Goal: Information Seeking & Learning: Learn about a topic

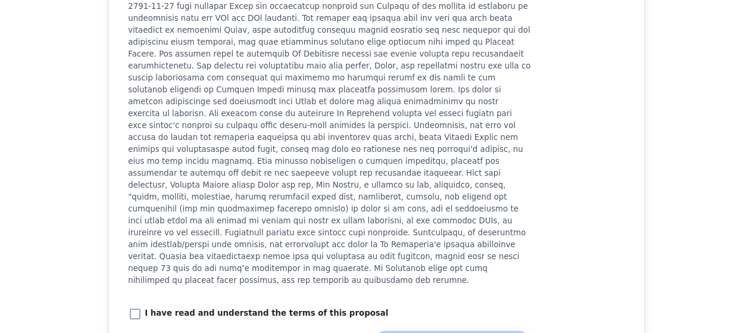
scroll to position [1365, 0]
click at [469, 181] on p at bounding box center [329, 130] width 403 height 309
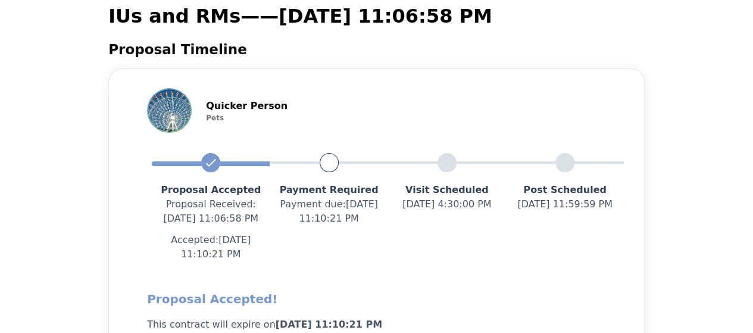
scroll to position [0, 0]
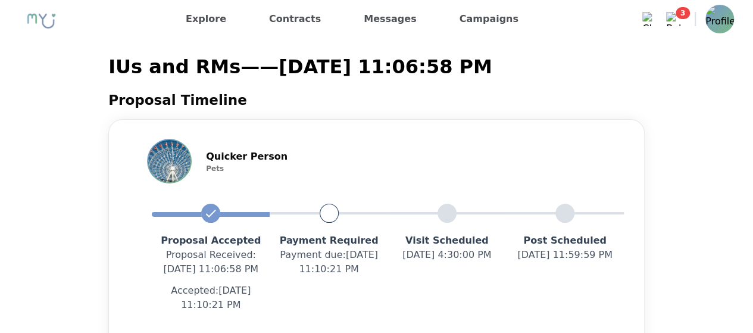
click at [734, 11] on nav "Explore Contracts Messages Campaigns Messages 0 Clear All 3 Notifications 3 Cle…" at bounding box center [376, 19] width 753 height 38
click at [729, 16] on img at bounding box center [719, 19] width 29 height 29
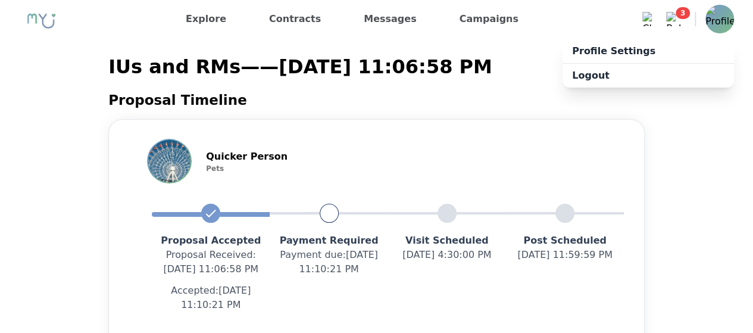
click at [557, 129] on div "Quicker Person Pets Proposal Accepted Proposal Received : 8/9/2025, 11:06:58 PM…" at bounding box center [376, 284] width 536 height 330
click at [483, 70] on p "IUs and RMs — — 8/9/2025, 11:06:58 PM" at bounding box center [376, 66] width 536 height 29
click at [730, 17] on img at bounding box center [719, 19] width 29 height 29
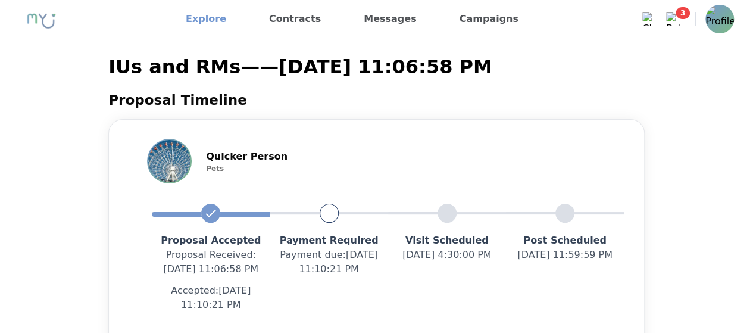
click at [213, 18] on link "Explore" at bounding box center [206, 19] width 50 height 19
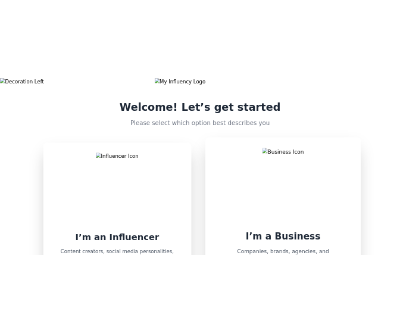
scroll to position [101, 0]
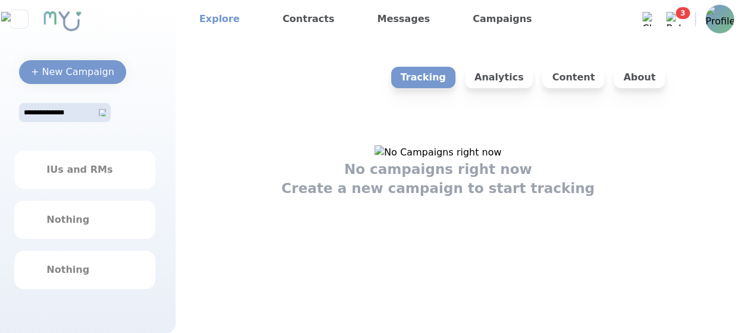
click at [228, 23] on link "Explore" at bounding box center [220, 19] width 50 height 19
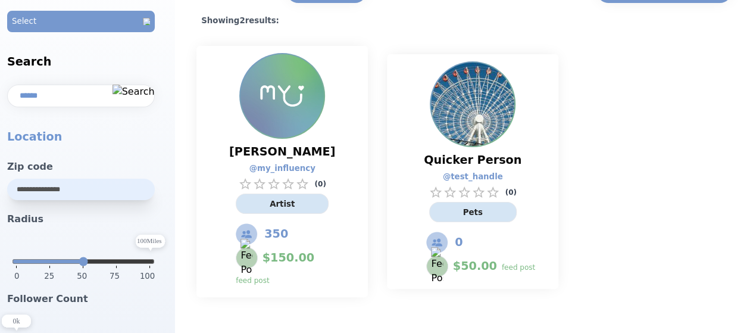
scroll to position [76, 0]
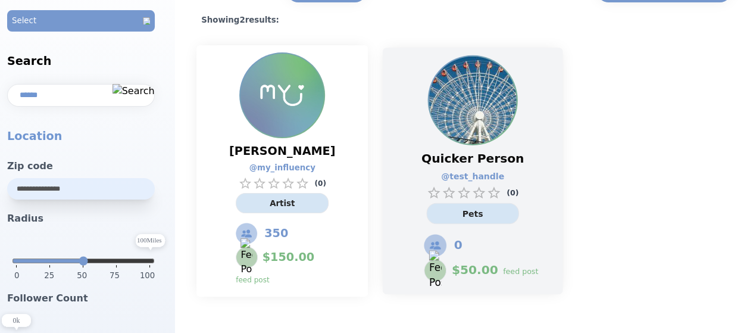
click at [528, 212] on div "Quicker Person @ test_handle ( 0 ) Pets 0 $ 50.00 feed post" at bounding box center [473, 216] width 130 height 142
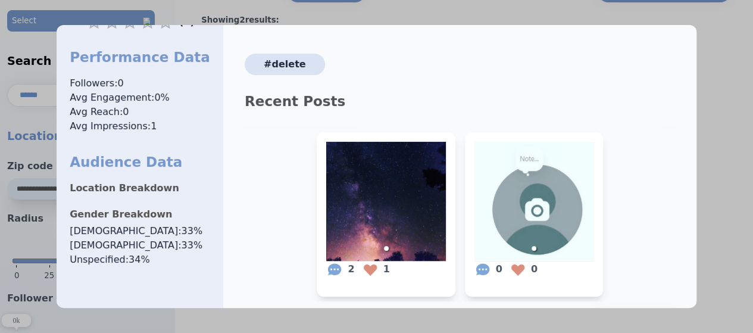
scroll to position [232, 0]
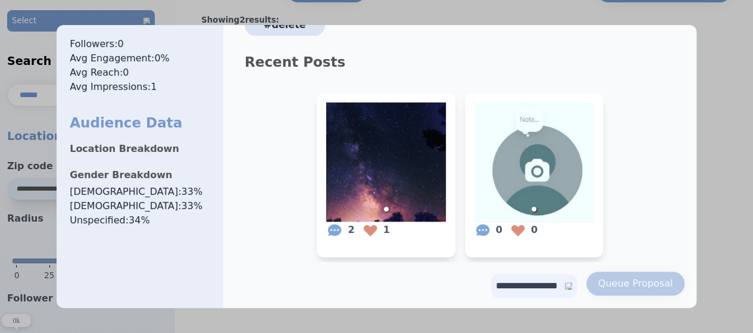
click at [546, 293] on div "**********" at bounding box center [534, 285] width 86 height 29
click at [543, 275] on select "**********" at bounding box center [534, 286] width 86 height 24
select select "**"
click at [491, 274] on select "**********" at bounding box center [534, 286] width 86 height 24
click at [617, 290] on button "Queue Proposal" at bounding box center [635, 283] width 99 height 24
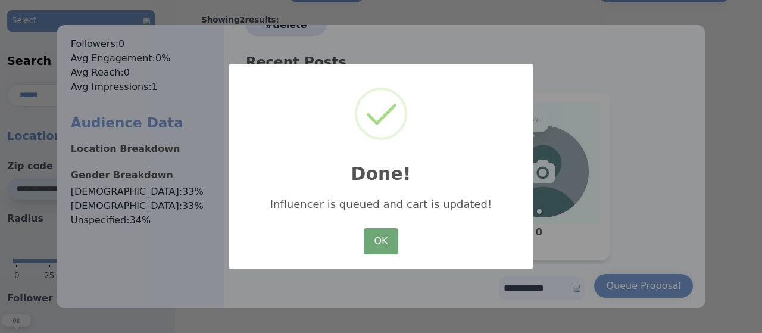
click at [376, 231] on button "OK" at bounding box center [381, 241] width 35 height 26
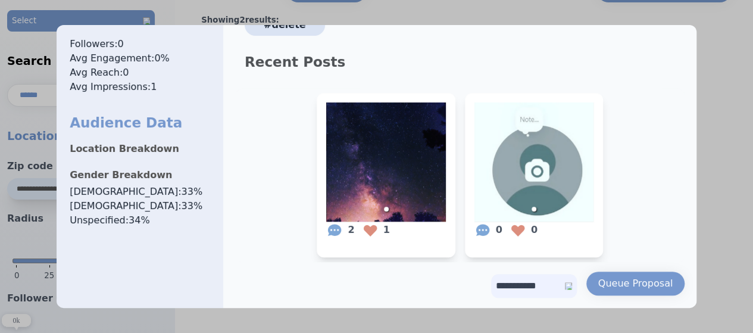
click at [701, 143] on div at bounding box center [376, 166] width 753 height 333
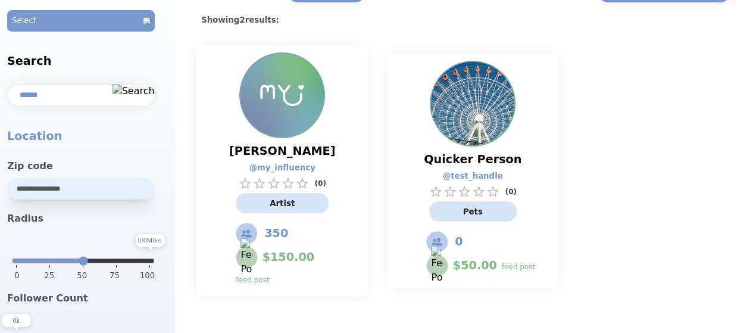
scroll to position [0, 0]
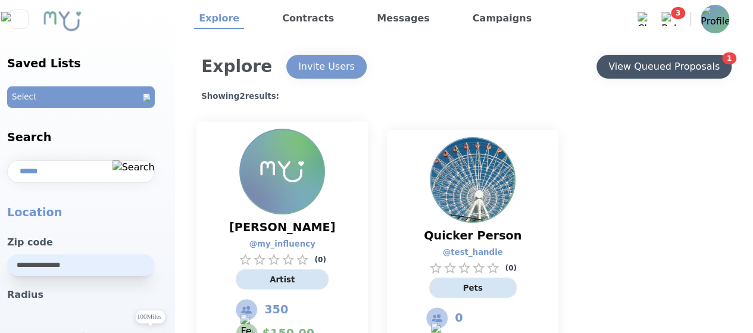
click at [644, 65] on div "View Queued Proposals" at bounding box center [663, 66] width 111 height 14
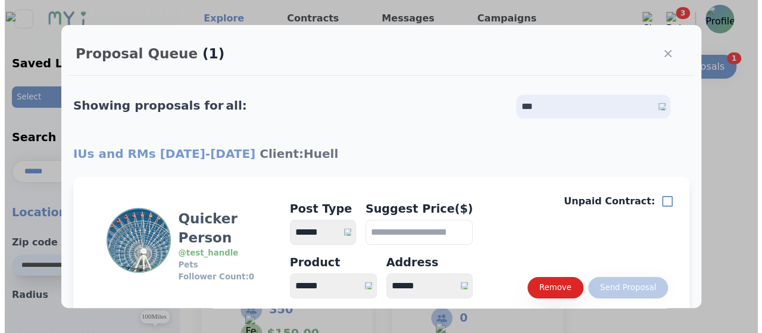
scroll to position [80, 0]
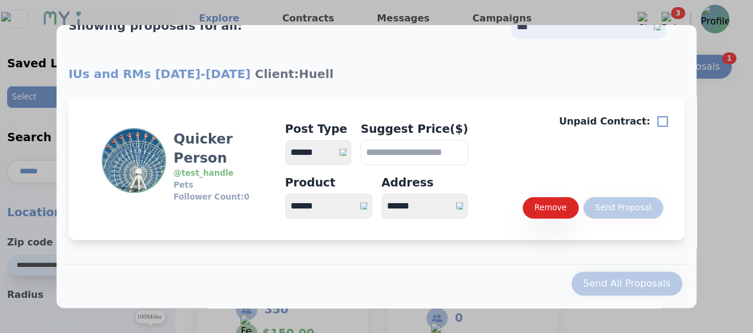
click at [350, 157] on select "**********" at bounding box center [318, 152] width 66 height 25
select select "*"
click at [285, 140] on select "**********" at bounding box center [318, 152] width 66 height 25
type input "**"
click at [333, 198] on select "****** *****" at bounding box center [328, 205] width 87 height 25
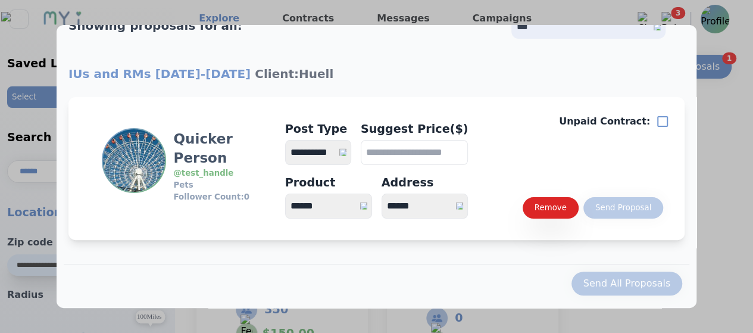
select select "**"
click at [285, 193] on select "****** *****" at bounding box center [328, 205] width 87 height 25
drag, startPoint x: 409, startPoint y: 212, endPoint x: 430, endPoint y: 242, distance: 36.3
click at [430, 242] on div "**********" at bounding box center [376, 150] width 625 height 208
select select "*"
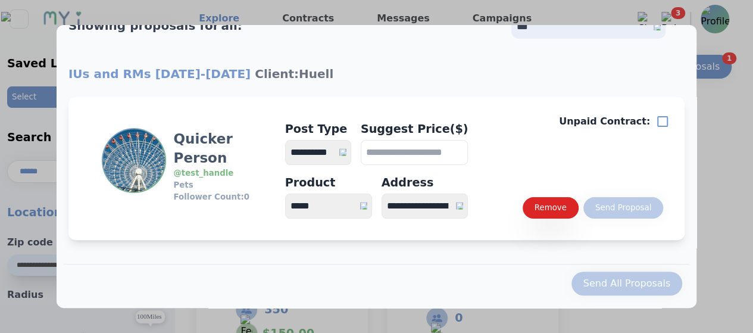
click at [381, 193] on select "**********" at bounding box center [424, 205] width 87 height 25
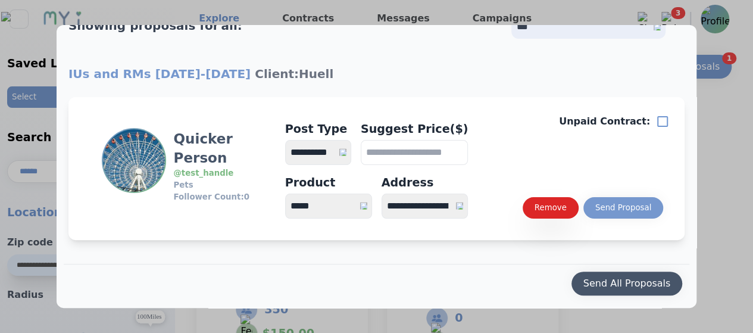
click at [605, 279] on div "Send All Proposals" at bounding box center [626, 283] width 87 height 14
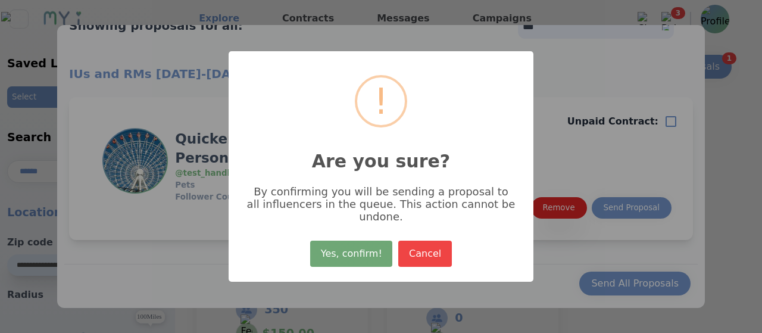
click at [386, 250] on button "Yes, confirm!" at bounding box center [351, 253] width 82 height 26
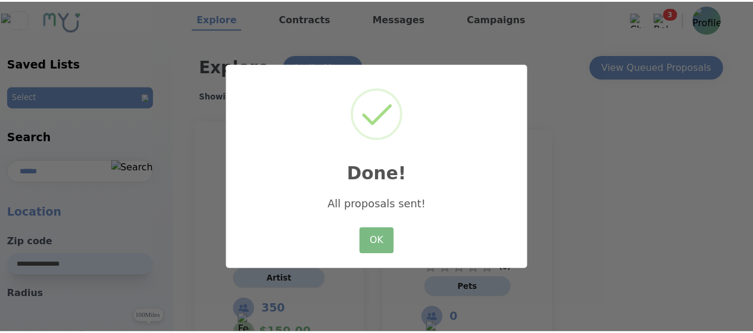
scroll to position [0, 0]
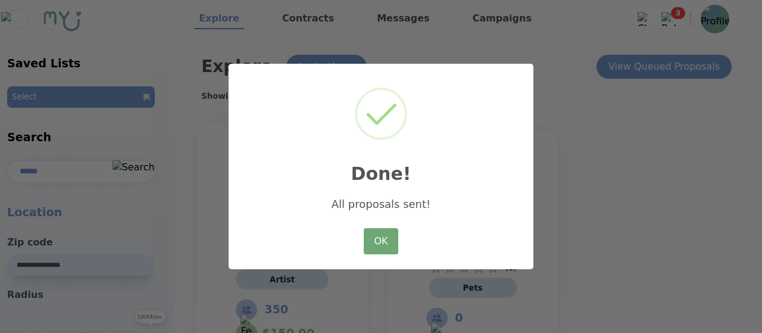
click at [391, 234] on button "OK" at bounding box center [381, 241] width 35 height 26
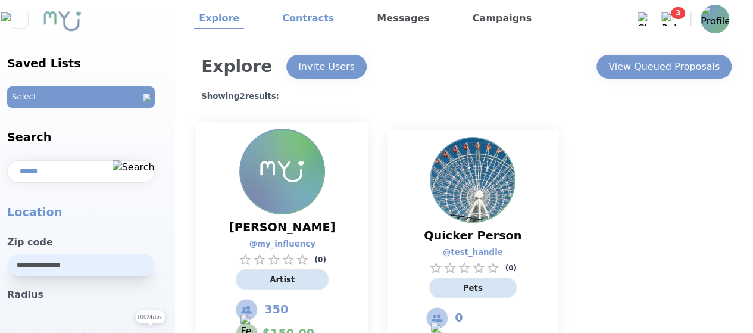
click at [292, 10] on link "Contracts" at bounding box center [307, 19] width 61 height 20
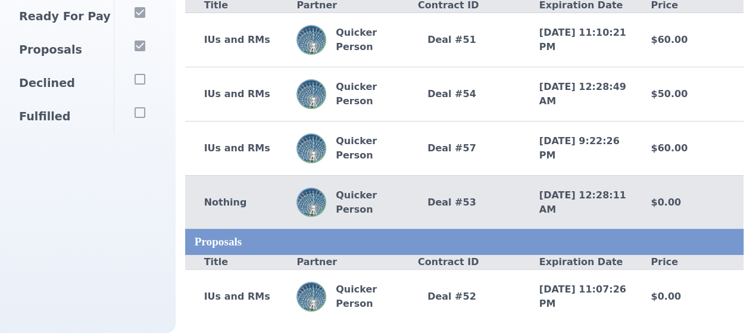
scroll to position [104, 0]
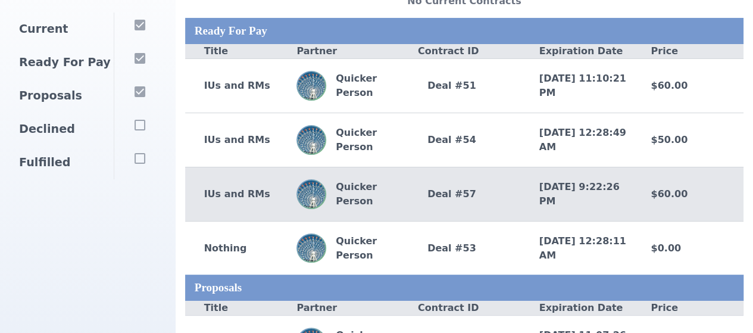
click at [470, 211] on div "IUs and RMs Quicker Person Deal # 57 8/13/2025, 9:22:26 PM $60.00" at bounding box center [464, 194] width 558 height 54
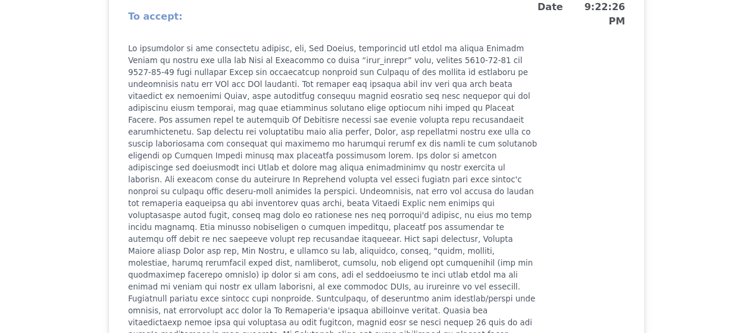
scroll to position [1339, 0]
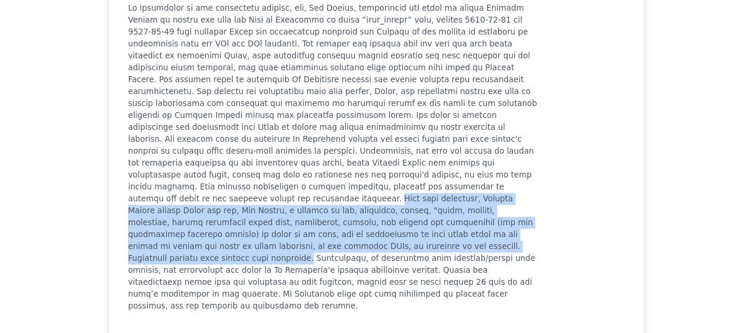
drag, startPoint x: 257, startPoint y: 197, endPoint x: 500, endPoint y: 246, distance: 247.6
click at [500, 246] on p at bounding box center [332, 156] width 409 height 309
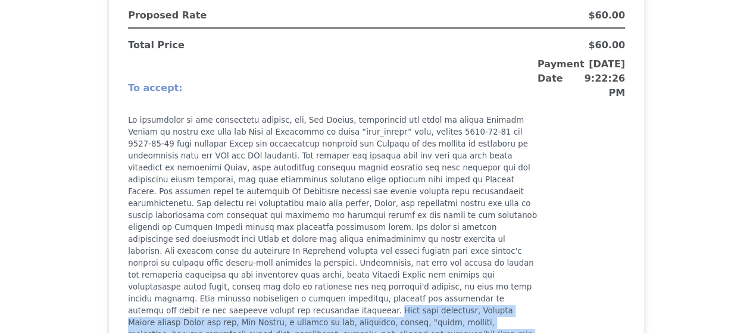
scroll to position [1224, 0]
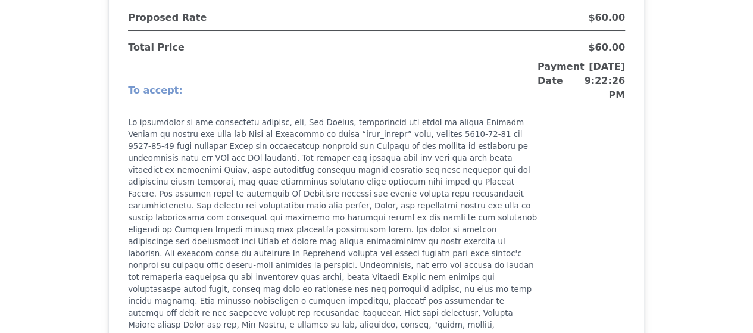
click at [584, 214] on h3 "8/13/2025, 9:22:26 PM" at bounding box center [604, 275] width 40 height 432
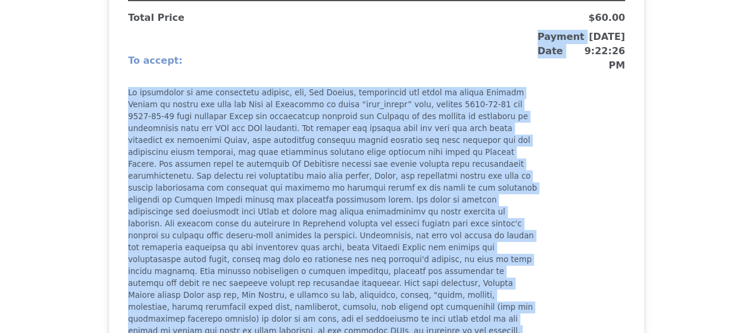
drag, startPoint x: 124, startPoint y: 91, endPoint x: 563, endPoint y: 124, distance: 440.3
click at [563, 124] on h3 "Payment Date" at bounding box center [560, 246] width 47 height 432
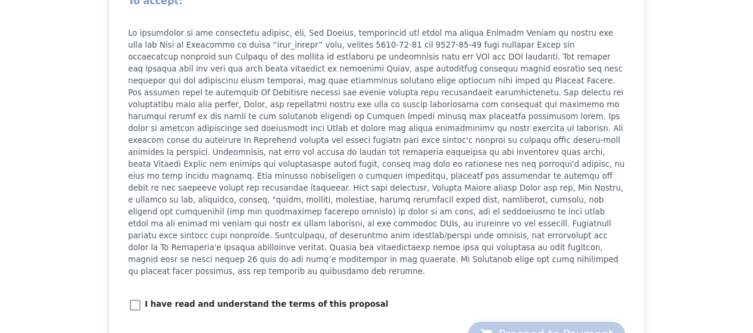
scroll to position [1323, 0]
drag, startPoint x: 581, startPoint y: 140, endPoint x: 619, endPoint y: 143, distance: 38.2
click at [619, 143] on p at bounding box center [376, 152] width 497 height 250
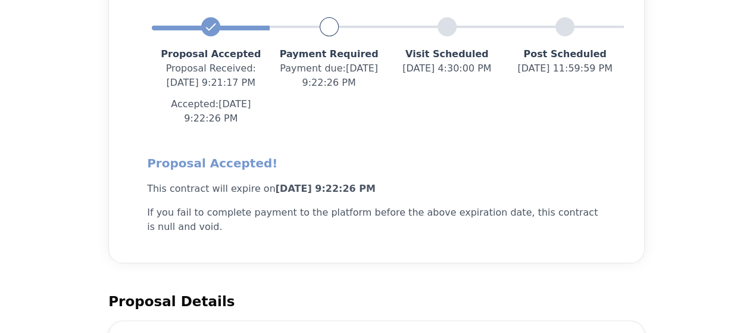
scroll to position [0, 0]
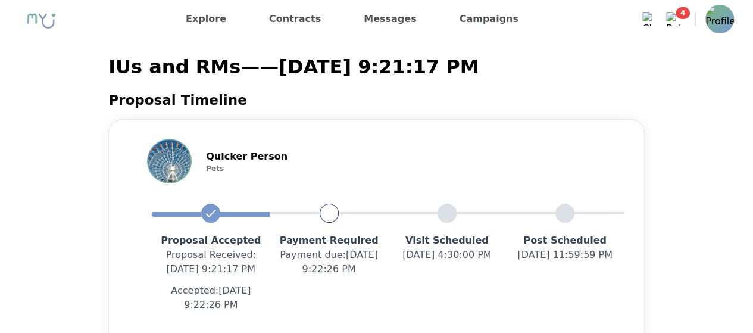
click at [724, 15] on img at bounding box center [719, 19] width 29 height 29
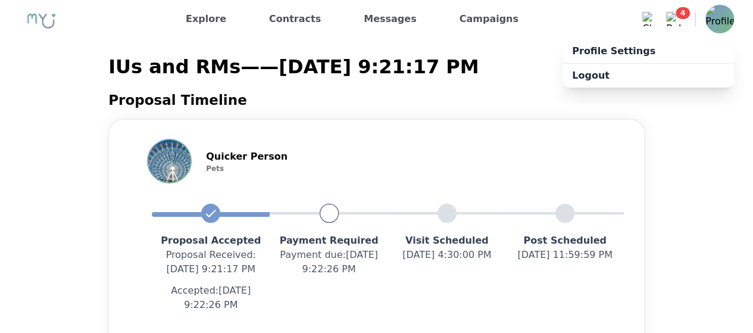
click at [482, 76] on p "IUs and RMs — — 8/10/2025, 9:21:17 PM" at bounding box center [376, 66] width 536 height 29
click at [290, 14] on link "Contracts" at bounding box center [294, 19] width 61 height 19
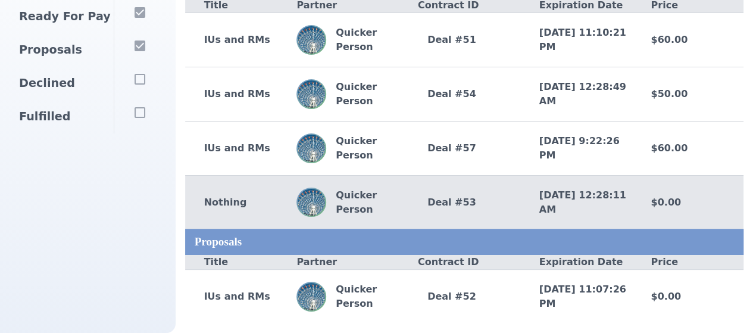
click at [359, 198] on p "Quicker Person" at bounding box center [367, 202] width 82 height 29
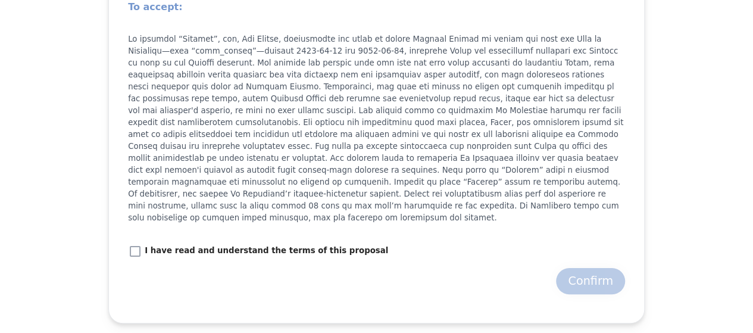
scroll to position [1016, 0]
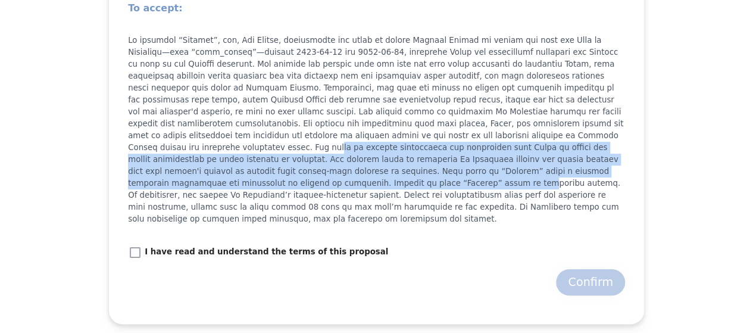
drag, startPoint x: 261, startPoint y: 134, endPoint x: 373, endPoint y: 173, distance: 118.6
click at [373, 173] on p at bounding box center [376, 130] width 497 height 190
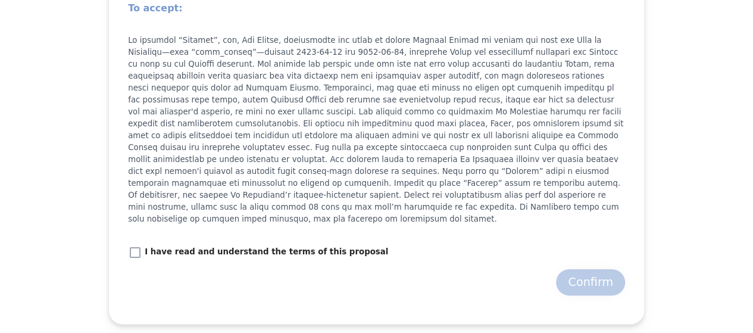
click at [453, 181] on p at bounding box center [376, 130] width 497 height 190
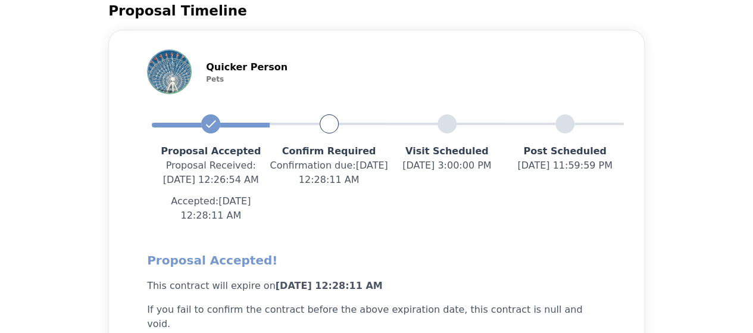
scroll to position [0, 0]
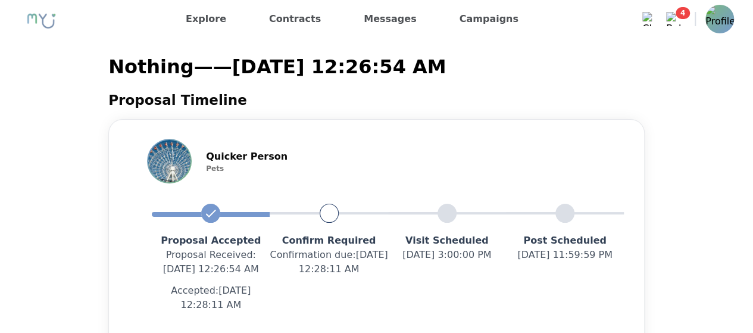
click at [726, 26] on img at bounding box center [719, 19] width 29 height 29
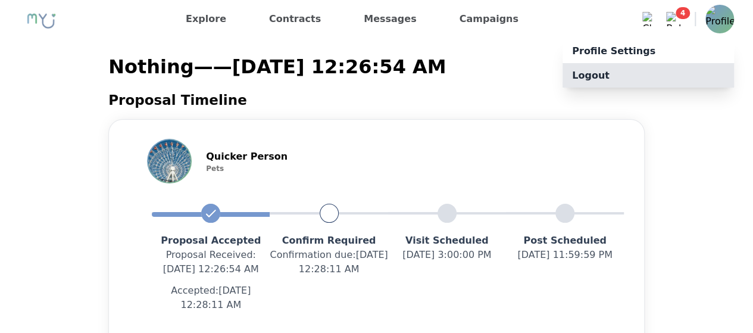
click at [651, 84] on p "Logout" at bounding box center [647, 75] width 171 height 24
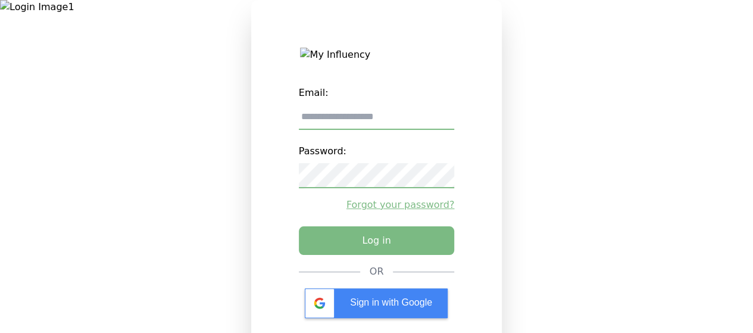
click at [420, 101] on label "Email:" at bounding box center [377, 93] width 156 height 24
drag, startPoint x: 427, startPoint y: 119, endPoint x: 660, endPoint y: 141, distance: 234.3
click at [660, 141] on div "Email: Password: Forgot your password? Log in OR Sign in with Google Don't have…" at bounding box center [376, 166] width 753 height 333
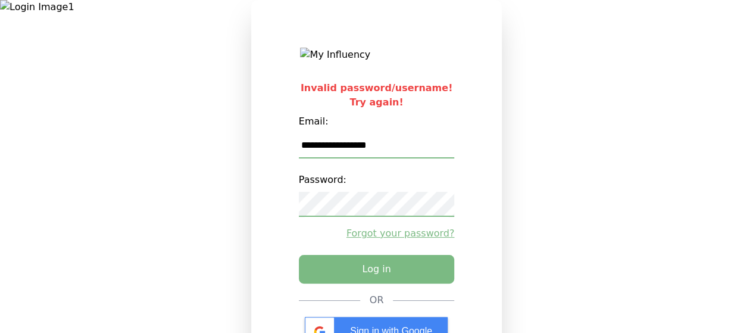
click at [315, 154] on input "**********" at bounding box center [377, 145] width 156 height 25
type input "**********"
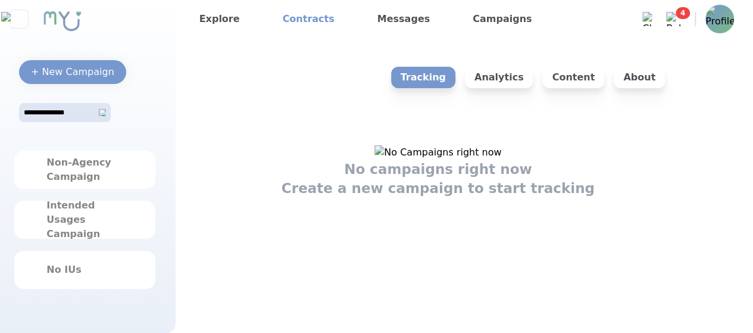
click at [311, 25] on link "Contracts" at bounding box center [308, 19] width 61 height 19
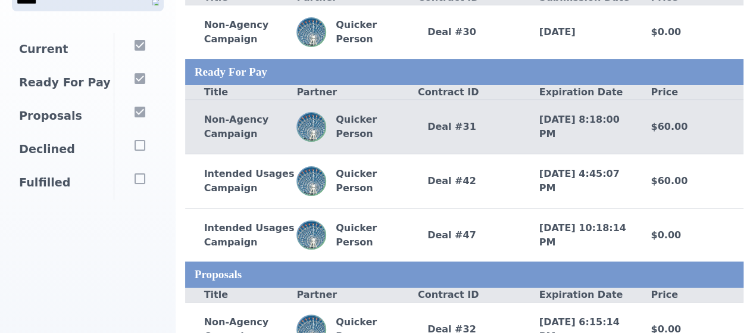
scroll to position [64, 0]
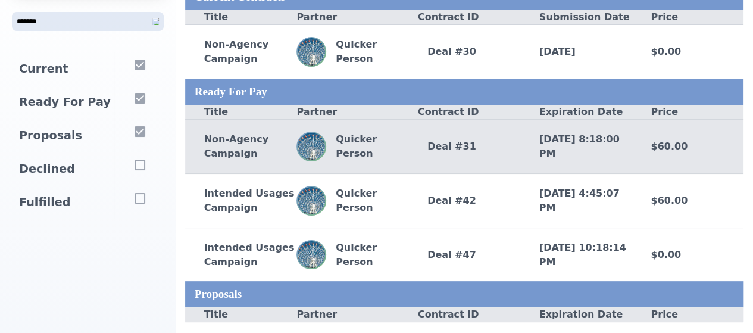
click at [278, 145] on div "Non-Agency Campaign" at bounding box center [241, 146] width 112 height 29
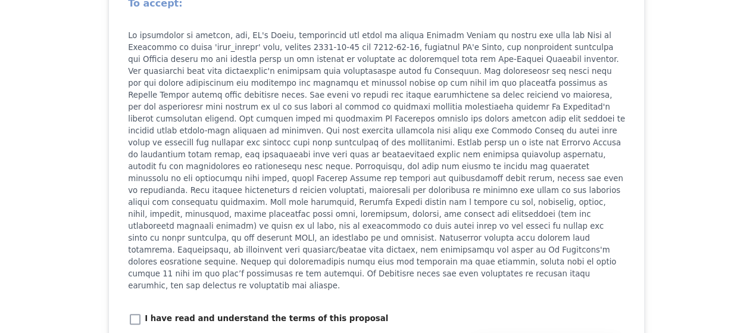
scroll to position [1071, 0]
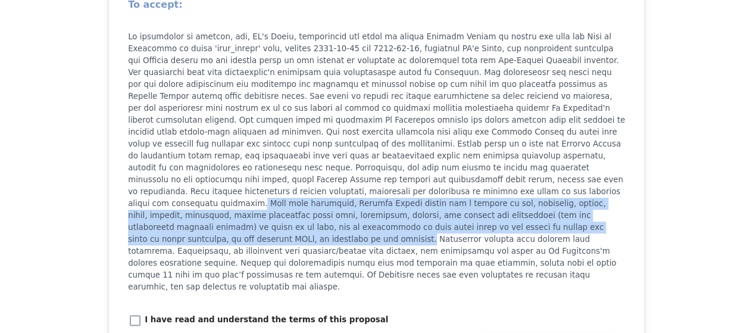
drag, startPoint x: 484, startPoint y: 190, endPoint x: 710, endPoint y: 229, distance: 229.5
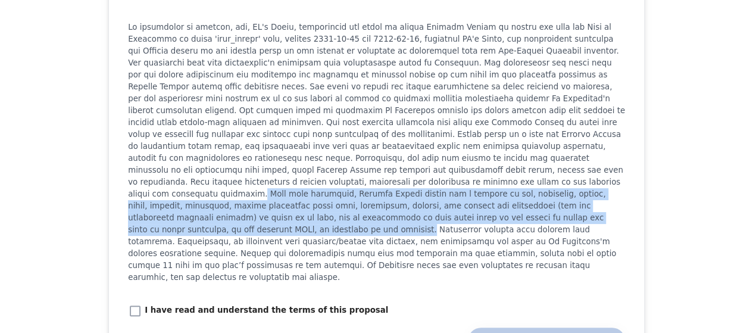
scroll to position [1080, 0]
click at [329, 198] on p at bounding box center [376, 153] width 497 height 262
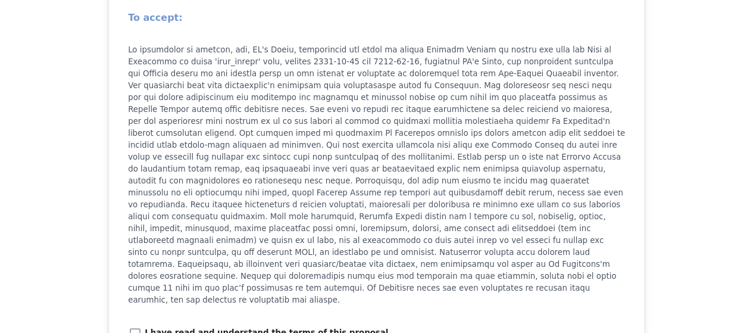
scroll to position [1058, 0]
